Goal: Task Accomplishment & Management: Use online tool/utility

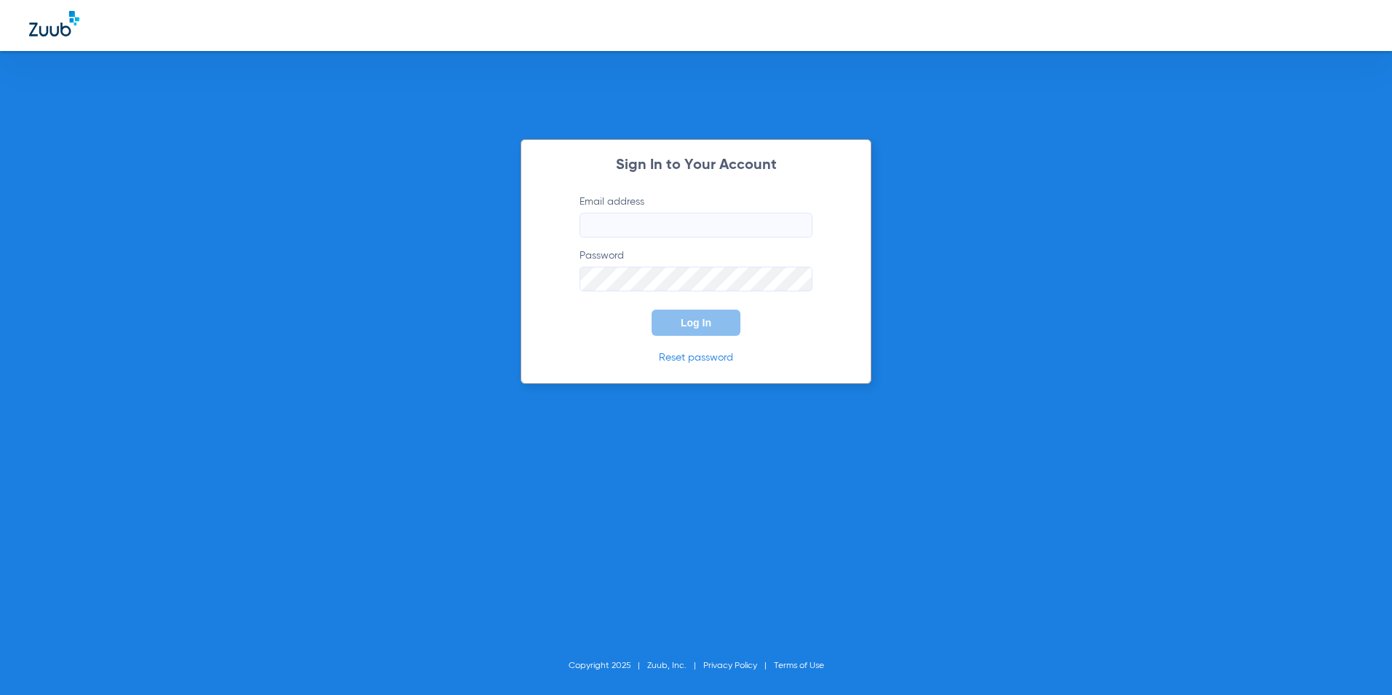
type input "[EMAIL_ADDRESS][DOMAIN_NAME]"
click at [703, 332] on button "Log In" at bounding box center [696, 322] width 89 height 26
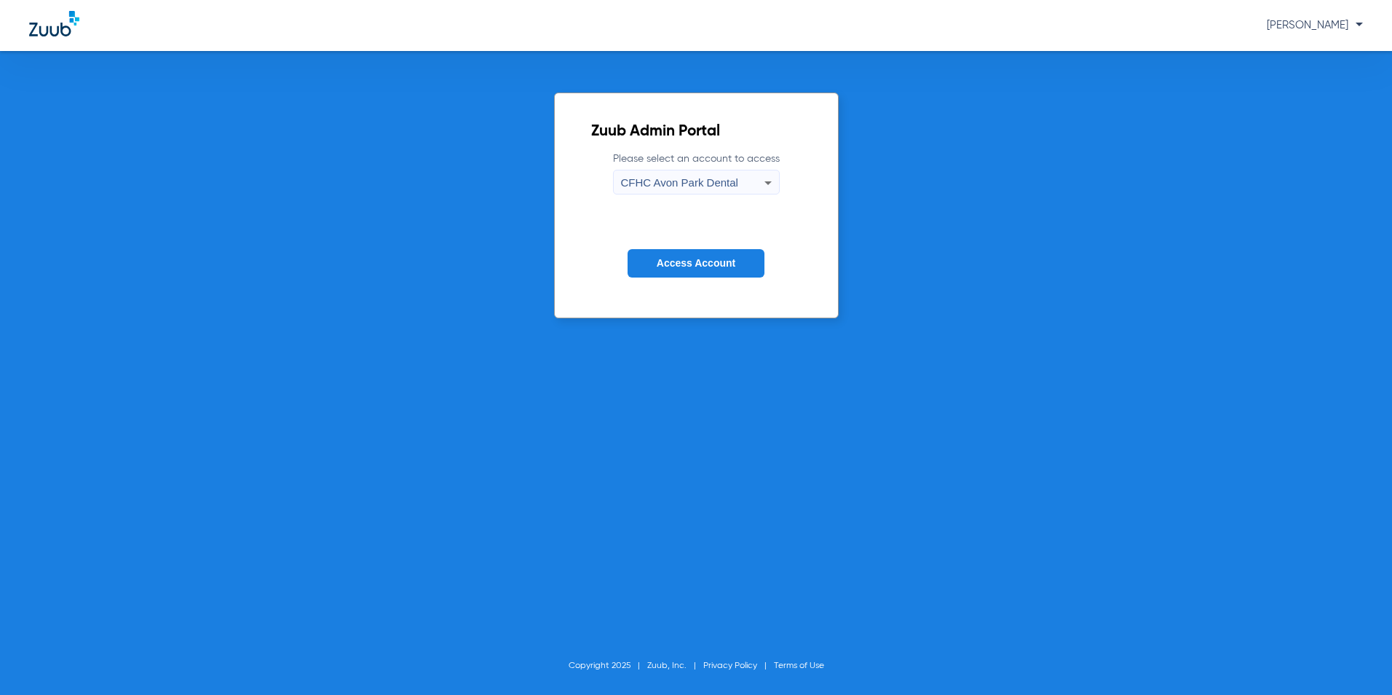
click at [768, 174] on icon at bounding box center [768, 182] width 17 height 17
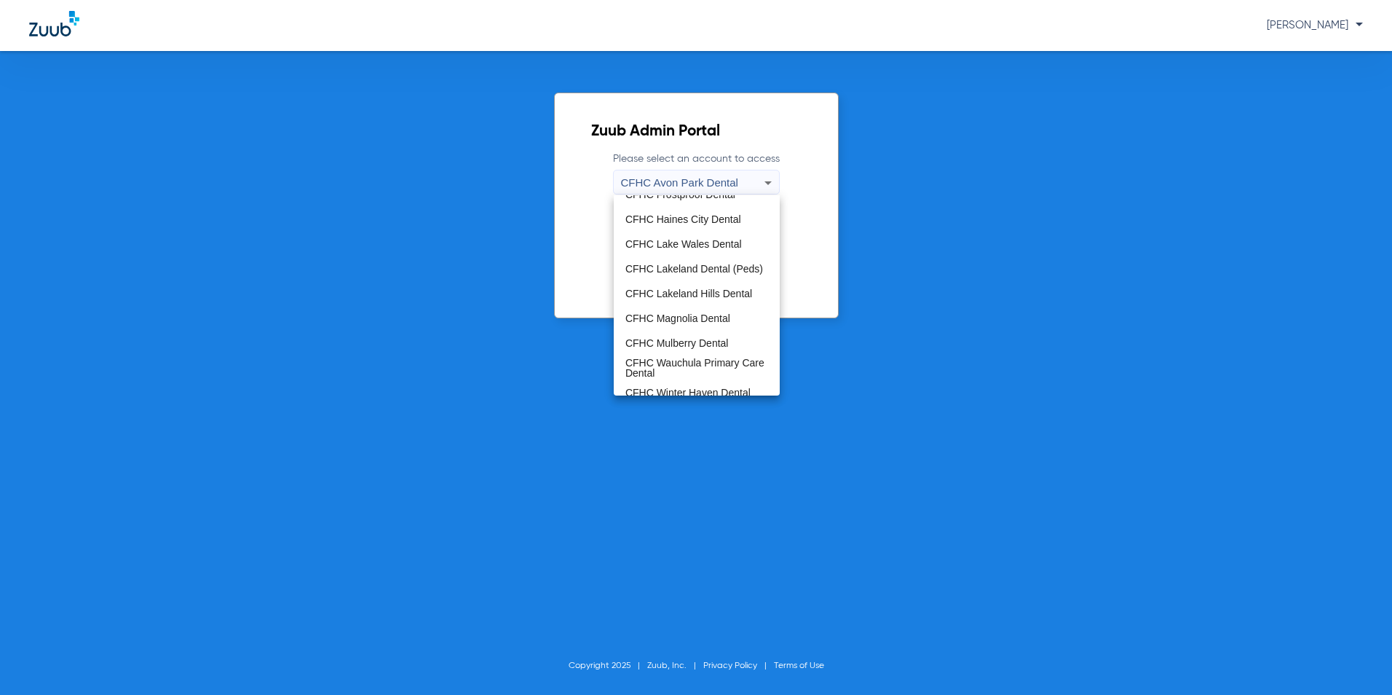
scroll to position [97, 0]
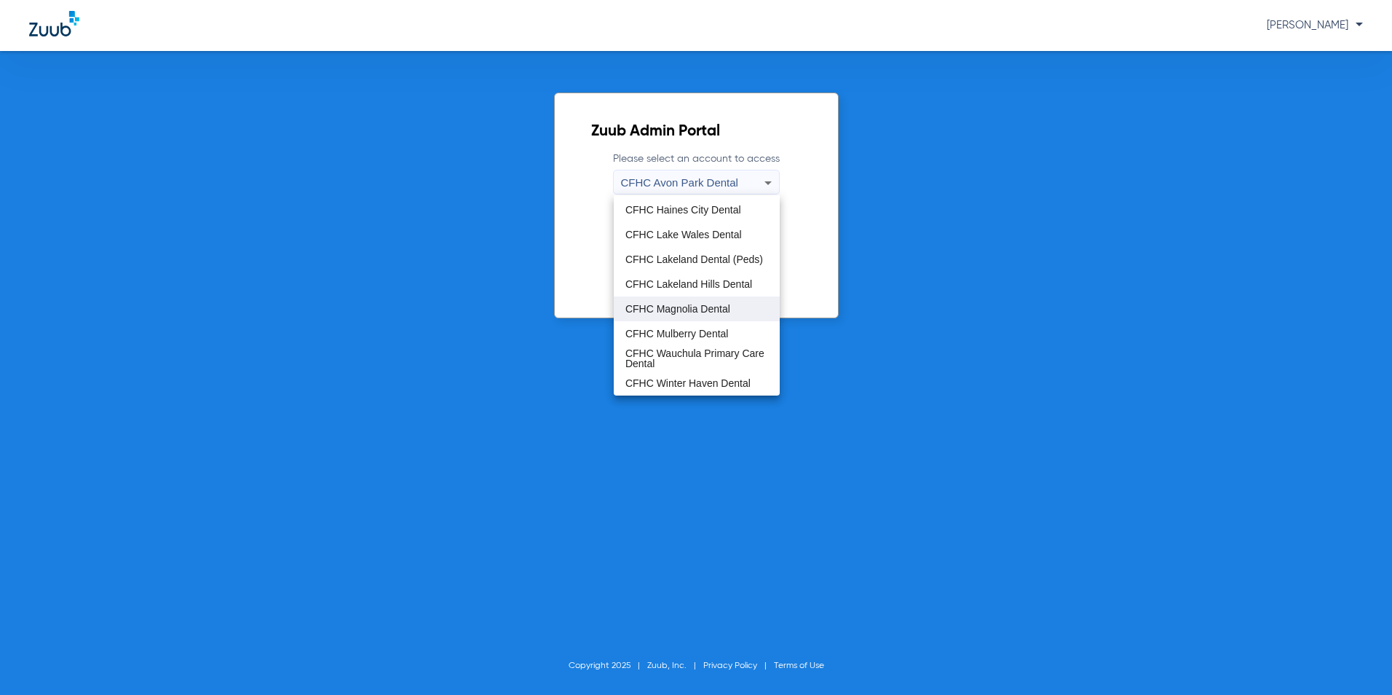
click at [704, 298] on mat-option "CFHC Magnolia Dental" at bounding box center [697, 308] width 166 height 25
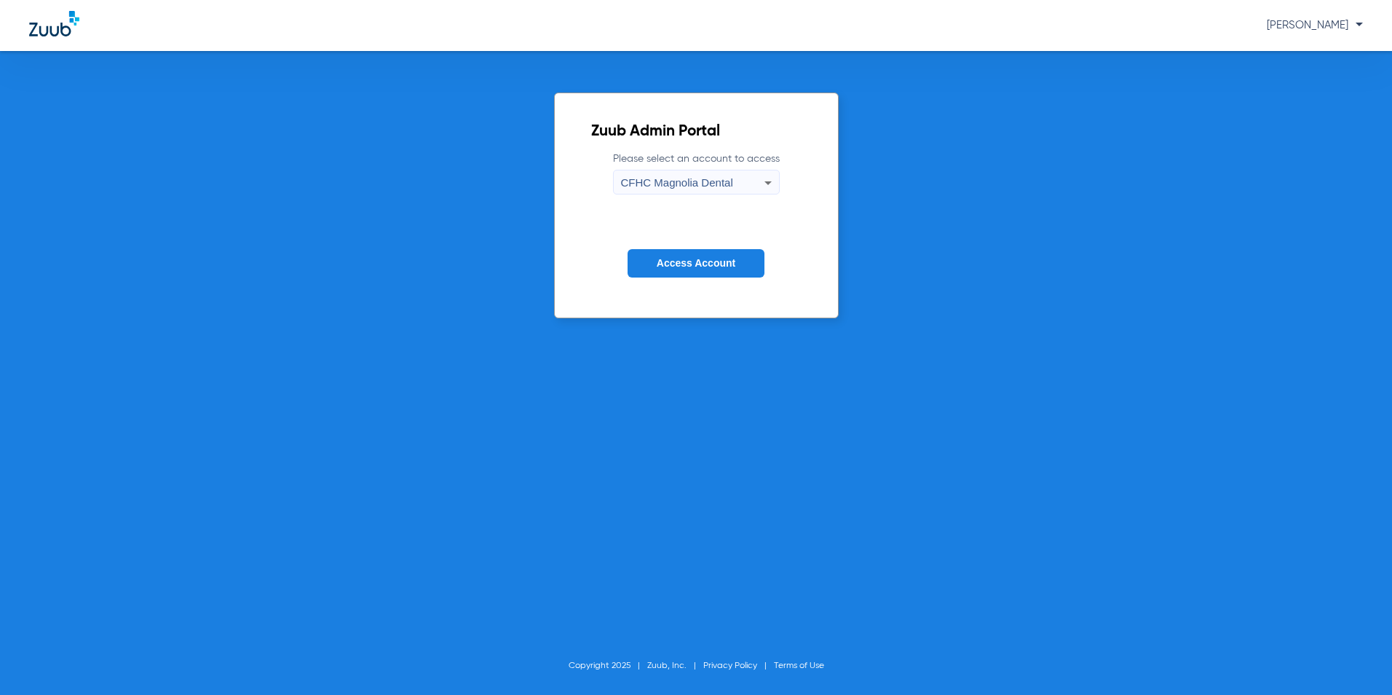
click at [711, 269] on button "Access Account" at bounding box center [696, 263] width 137 height 28
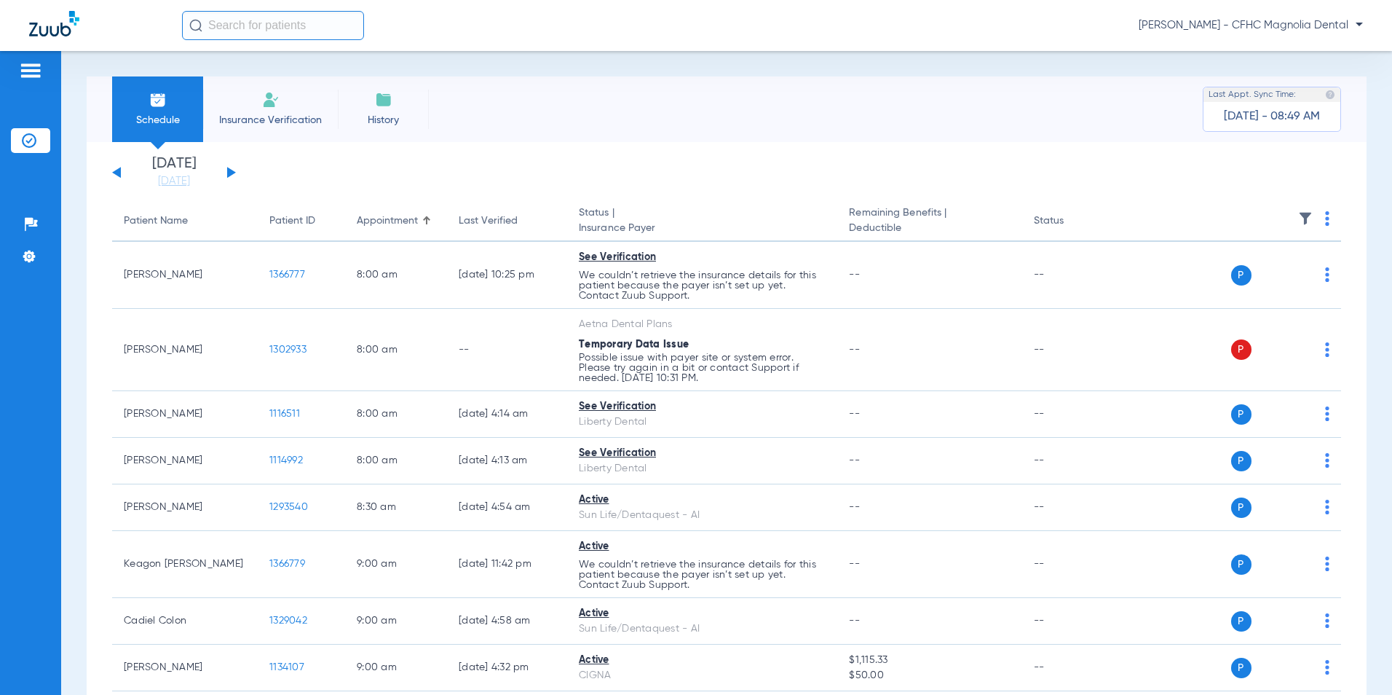
click at [230, 172] on button at bounding box center [231, 172] width 9 height 11
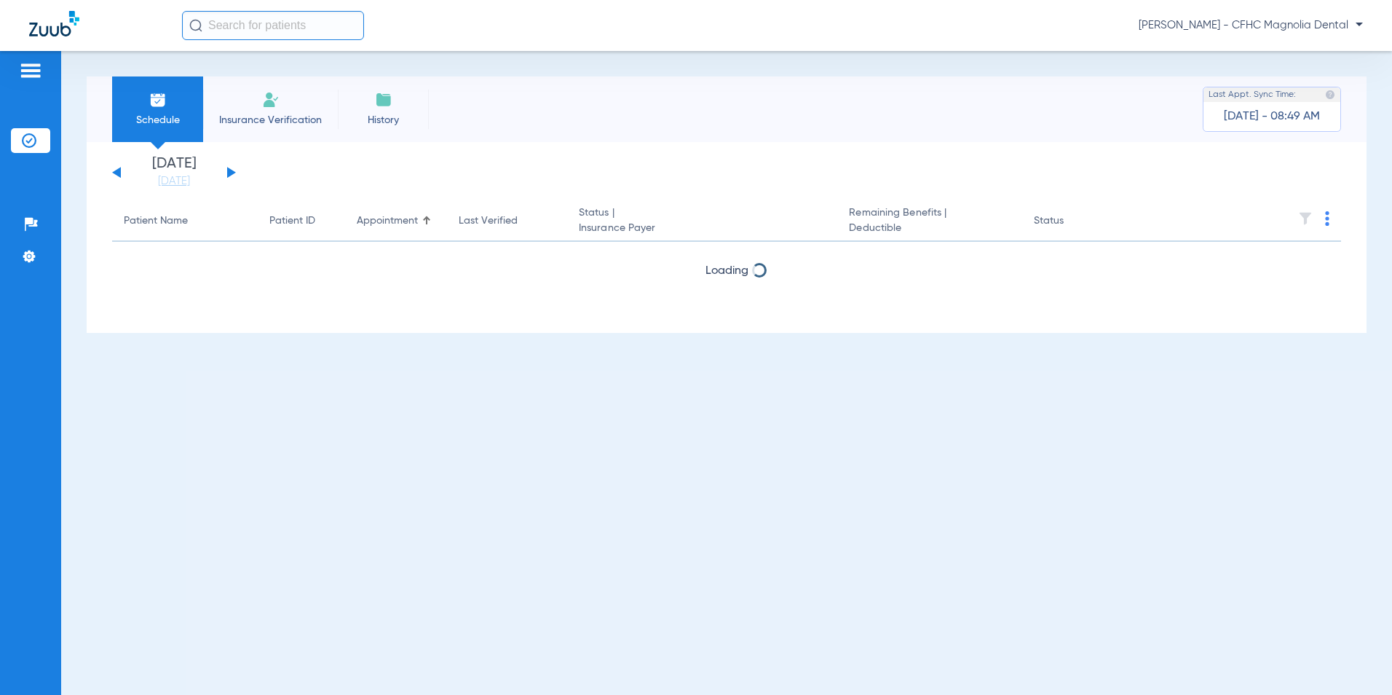
click at [230, 172] on button at bounding box center [231, 172] width 9 height 11
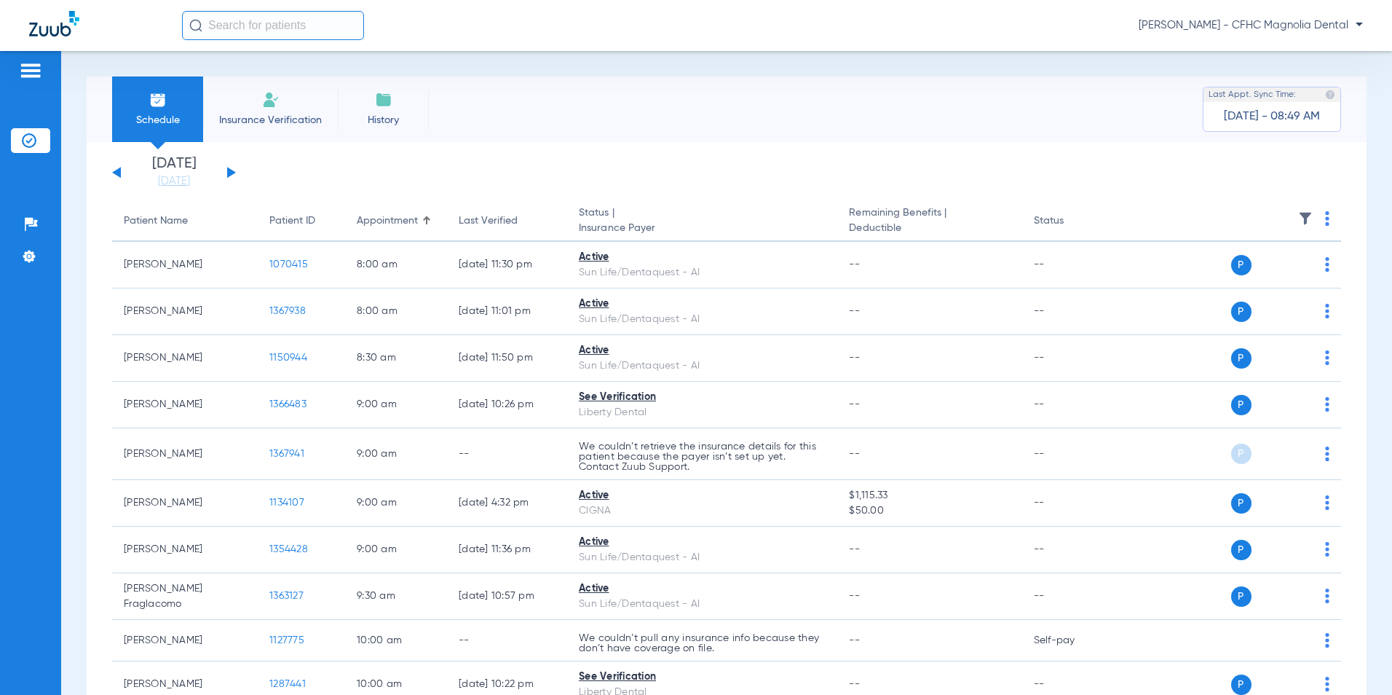
click at [1319, 224] on th at bounding box center [1231, 221] width 221 height 41
click at [1325, 220] on img at bounding box center [1327, 218] width 4 height 15
click at [1272, 281] on button "Verify All" at bounding box center [1261, 275] width 114 height 29
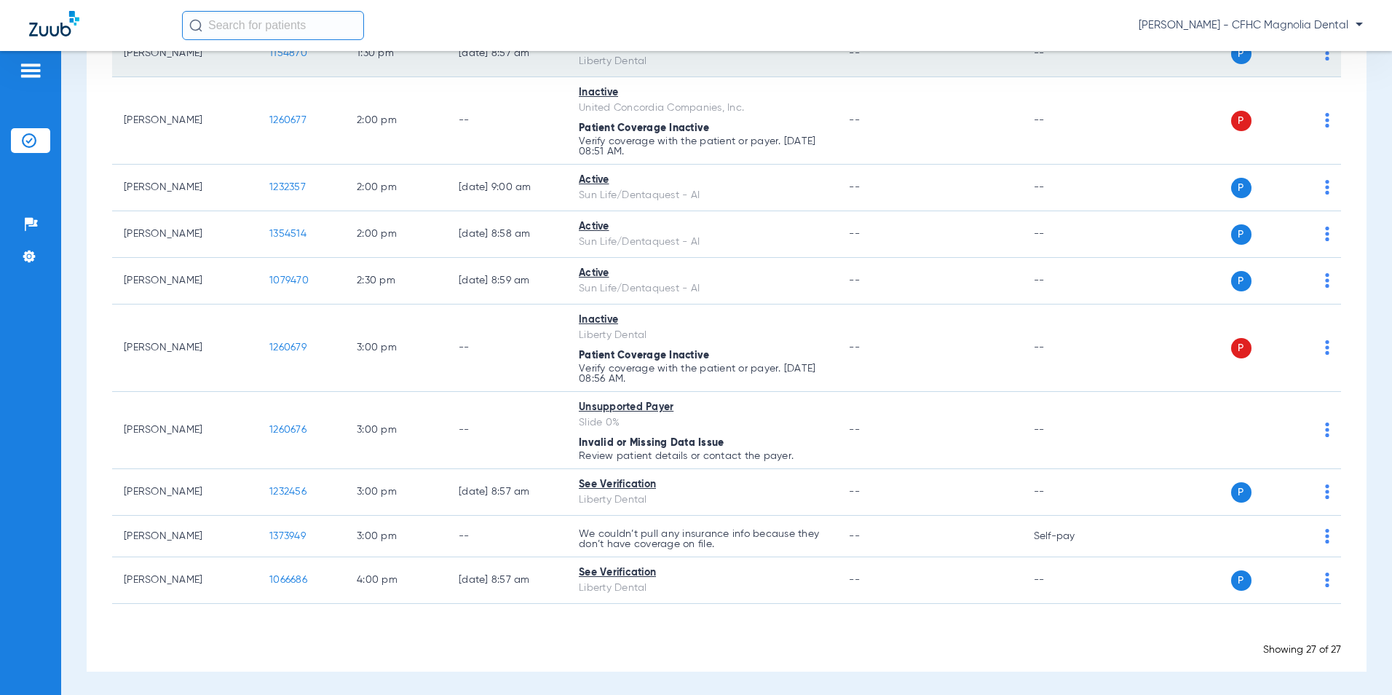
scroll to position [1046, 0]
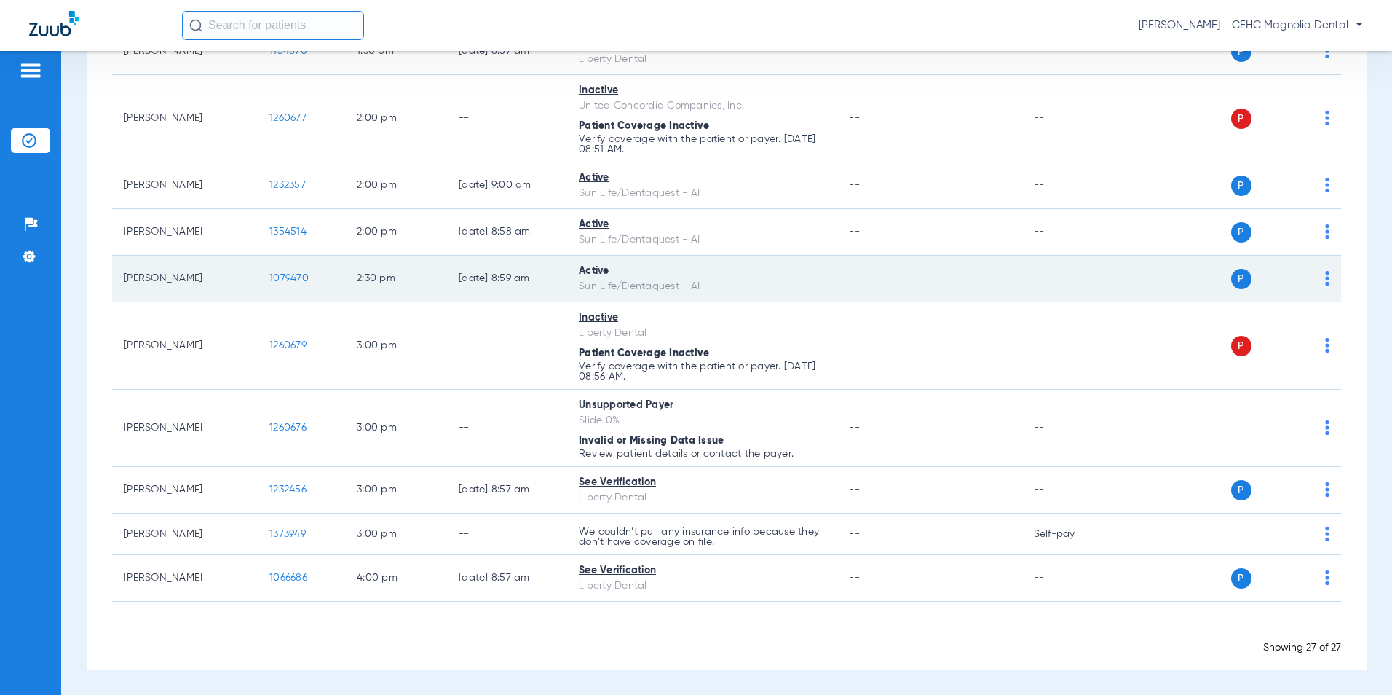
click at [296, 273] on span "1079470" at bounding box center [288, 278] width 39 height 10
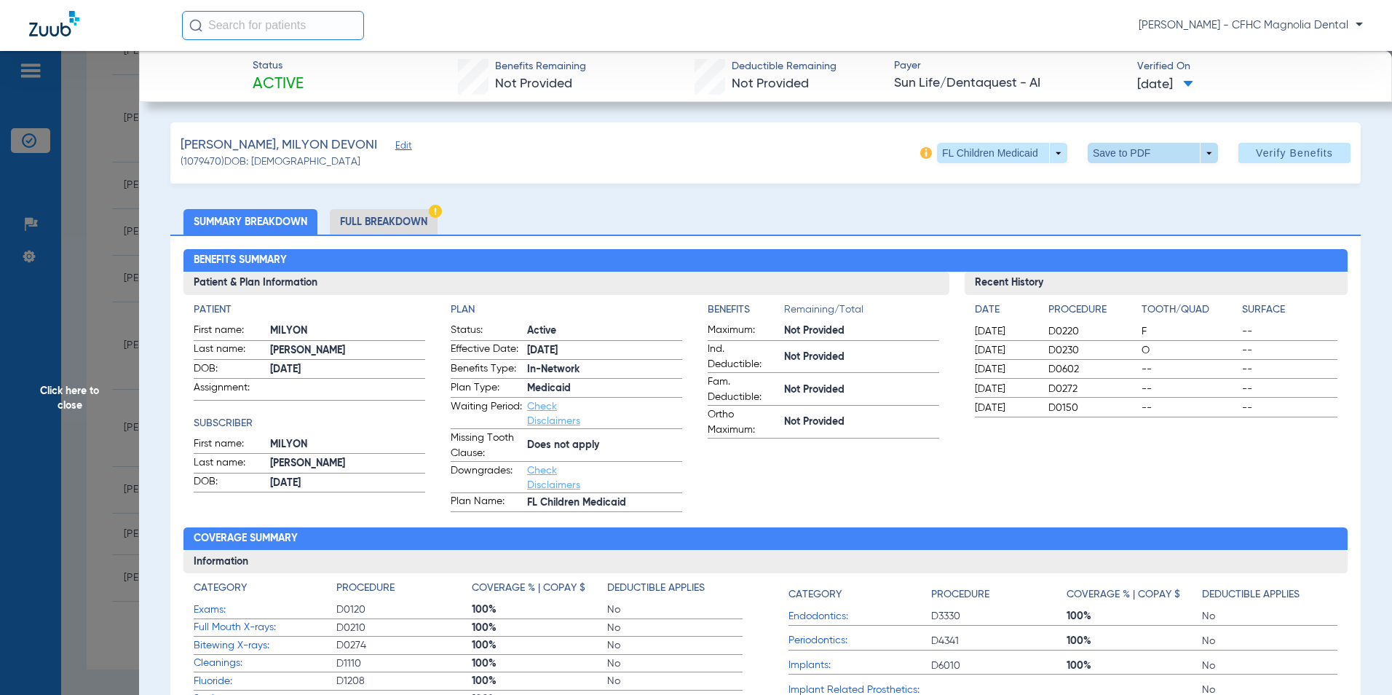
click at [1156, 149] on span at bounding box center [1152, 152] width 35 height 35
click at [1140, 178] on span "Save to PDF" at bounding box center [1148, 182] width 58 height 10
click at [966, 490] on div "Recent History Date Procedure Tooth/Quad Surface [DATE] D0220 F -- [DATE] D0230…" at bounding box center [1156, 392] width 383 height 240
click at [129, 470] on span "Click here to close" at bounding box center [69, 398] width 139 height 695
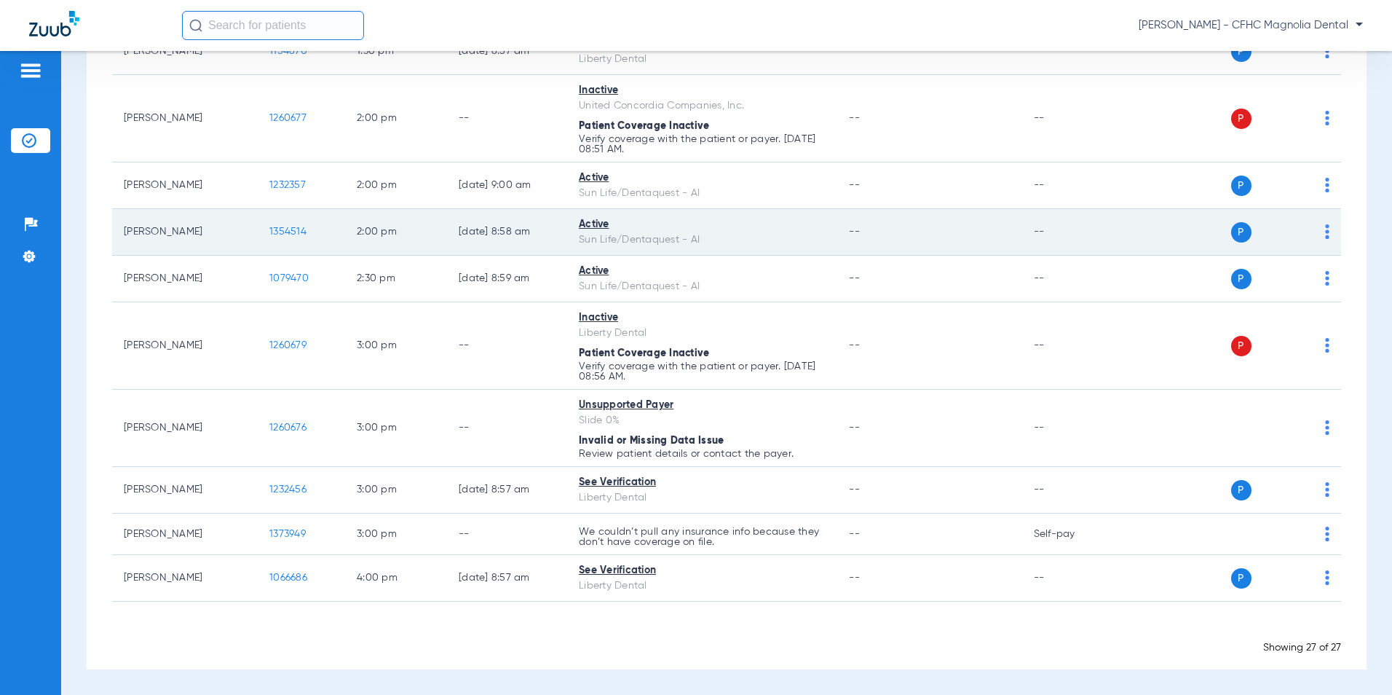
click at [289, 226] on span "1354514" at bounding box center [287, 231] width 37 height 10
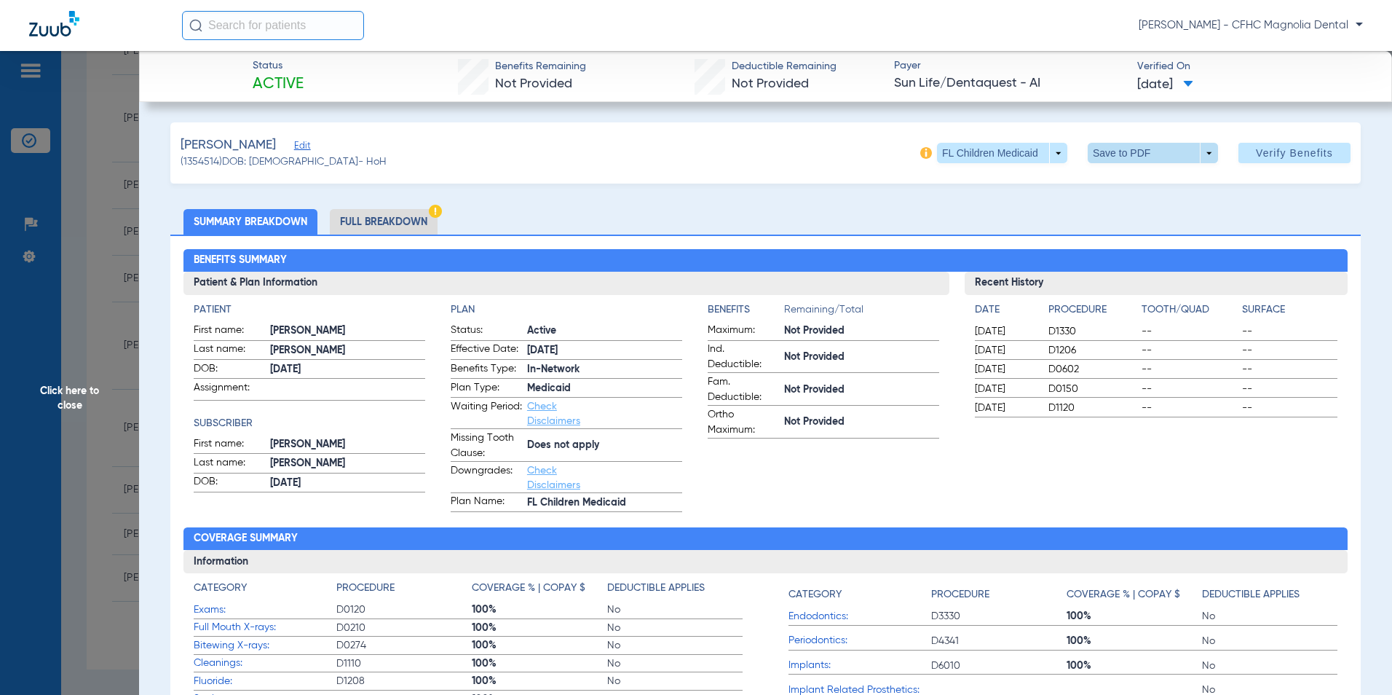
click at [1135, 159] on span at bounding box center [1152, 152] width 35 height 35
click at [1131, 181] on span "Save to PDF" at bounding box center [1148, 182] width 58 height 10
